Goal: Use online tool/utility: Utilize a website feature to perform a specific function

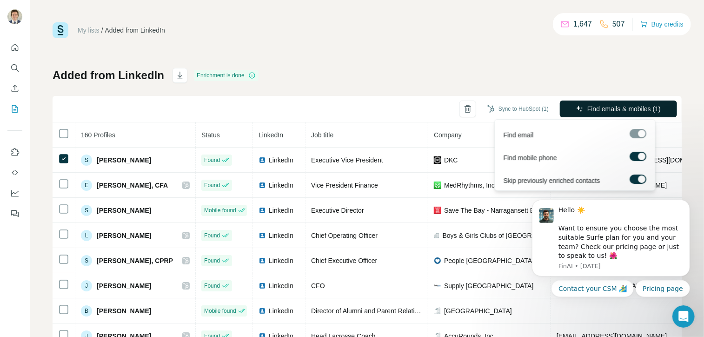
click at [591, 106] on span "Find emails & mobiles (1)" at bounding box center [623, 108] width 73 height 9
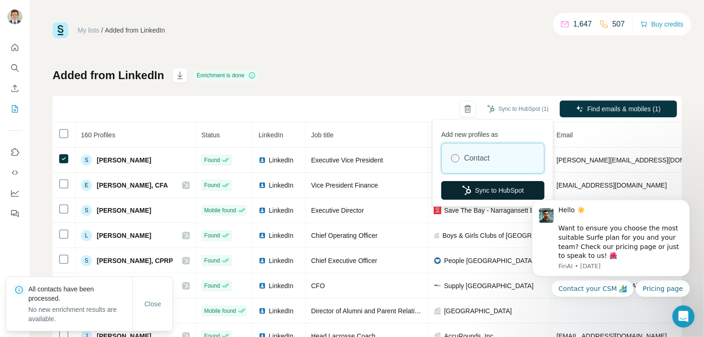
click at [475, 194] on button "Sync to HubSpot" at bounding box center [492, 190] width 103 height 19
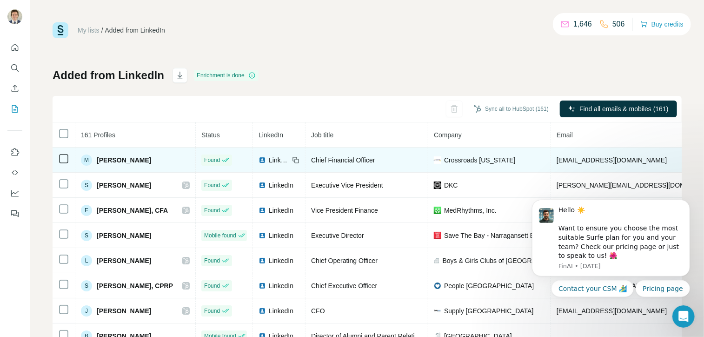
click at [66, 153] on icon at bounding box center [63, 158] width 11 height 11
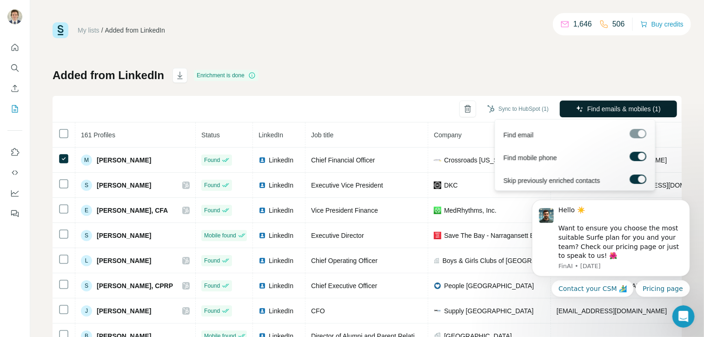
click at [605, 111] on span "Find emails & mobiles (1)" at bounding box center [623, 108] width 73 height 9
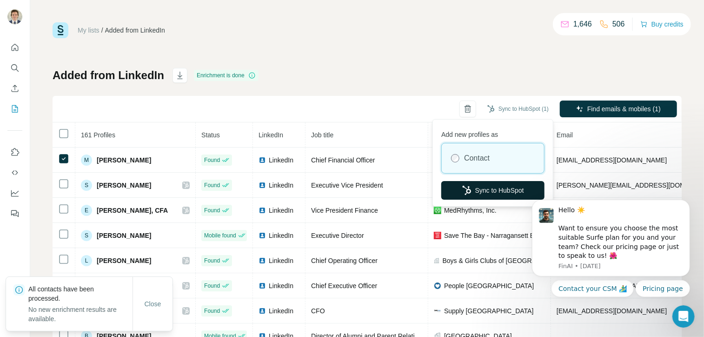
click at [489, 193] on button "Sync to HubSpot" at bounding box center [492, 190] width 103 height 19
